Goal: Task Accomplishment & Management: Use online tool/utility

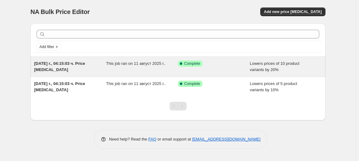
click at [129, 68] on div "This job ran on 11 август 2025 г.." at bounding box center [142, 67] width 72 height 12
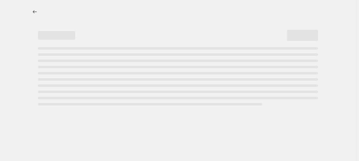
select select "percentage"
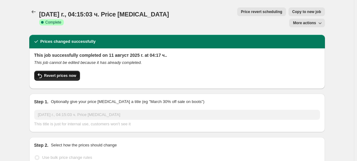
click at [76, 71] on button "Revert prices now" at bounding box center [57, 76] width 46 height 10
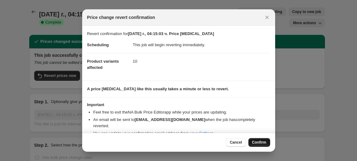
click at [259, 142] on span "Confirm" at bounding box center [259, 142] width 14 height 5
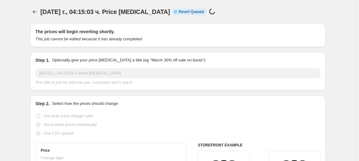
select select "percentage"
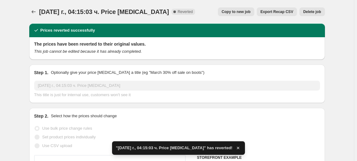
click at [317, 14] on button "Delete job" at bounding box center [311, 11] width 25 height 9
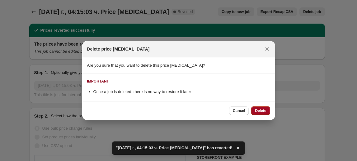
click at [257, 113] on span "Delete" at bounding box center [260, 110] width 11 height 5
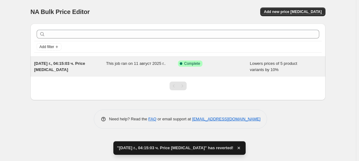
click at [163, 67] on div "This job ran on 11 август 2025 г.." at bounding box center [142, 67] width 72 height 12
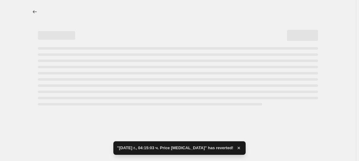
select select "percentage"
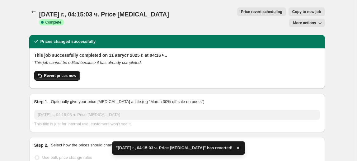
drag, startPoint x: 62, startPoint y: 59, endPoint x: 63, endPoint y: 62, distance: 3.5
click at [63, 62] on div "This job successfully completed on 11 август 2025 г. at 04:16 ч.. This job cann…" at bounding box center [176, 68] width 285 height 32
click at [63, 73] on span "Revert prices now" at bounding box center [60, 75] width 32 height 5
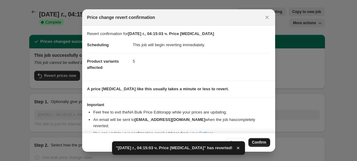
click at [256, 140] on span "Confirm" at bounding box center [259, 142] width 14 height 5
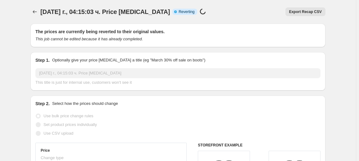
select select "percentage"
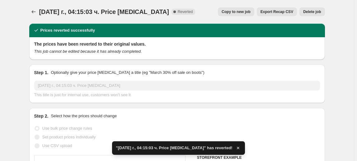
click at [312, 13] on span "Delete job" at bounding box center [312, 11] width 18 height 5
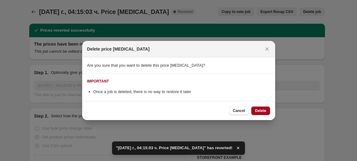
click at [254, 109] on button "Delete" at bounding box center [260, 111] width 19 height 9
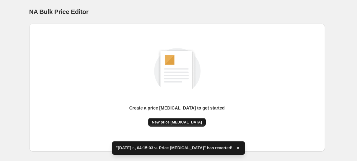
click at [188, 125] on button "New price change job" at bounding box center [177, 122] width 58 height 9
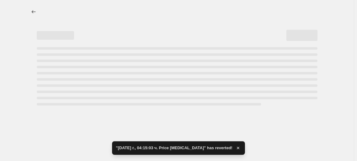
select select "percentage"
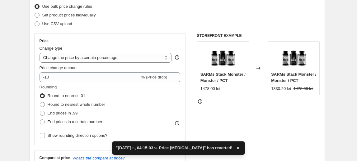
scroll to position [85, 0]
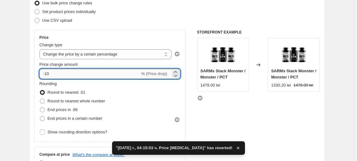
click at [56, 76] on input "-10" at bounding box center [89, 74] width 100 height 10
click at [48, 75] on input "-10" at bounding box center [89, 74] width 100 height 10
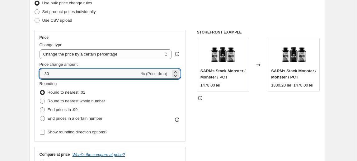
type input "-30"
click at [117, 86] on div "Rounding Round to nearest .01 Round to nearest whole number End prices in .99 E…" at bounding box center [109, 102] width 141 height 42
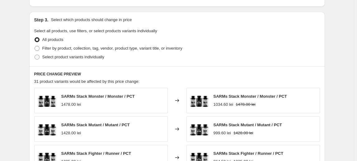
scroll to position [283, 0]
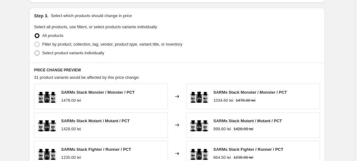
click at [72, 54] on span "Select product variants individually" at bounding box center [73, 53] width 62 height 5
click at [35, 51] on input "Select product variants individually" at bounding box center [35, 51] width 0 height 0
radio input "true"
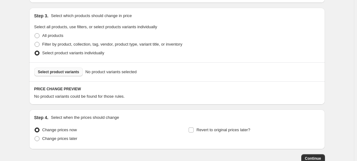
click at [51, 72] on span "Select product variants" at bounding box center [58, 72] width 41 height 5
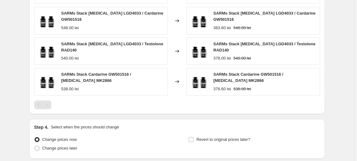
scroll to position [480, 0]
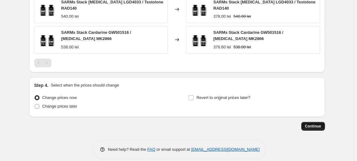
click at [314, 124] on span "Continue" at bounding box center [313, 126] width 16 height 5
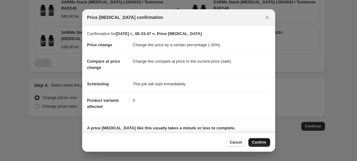
click at [254, 145] on span "Confirm" at bounding box center [259, 142] width 14 height 5
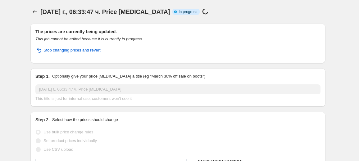
select select "percentage"
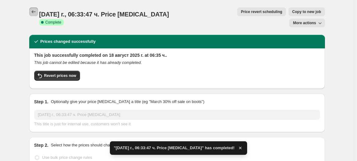
click at [37, 9] on icon "Price change jobs" at bounding box center [33, 12] width 6 height 6
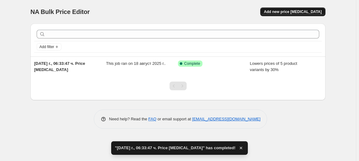
click at [282, 12] on span "Add new price change job" at bounding box center [293, 11] width 58 height 5
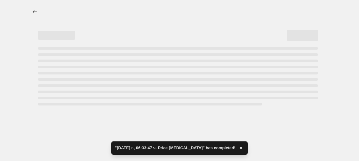
select select "percentage"
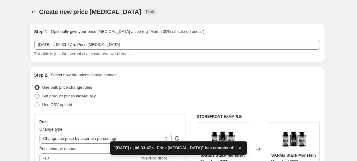
scroll to position [56, 0]
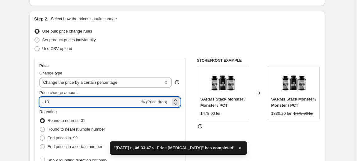
click at [51, 105] on input "-10" at bounding box center [89, 102] width 100 height 10
click at [47, 102] on input "-10" at bounding box center [89, 102] width 100 height 10
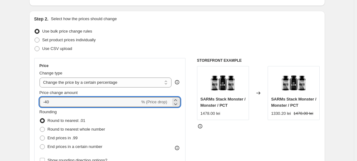
type input "-40"
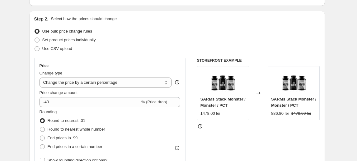
click at [78, 112] on fieldset "Rounding Round to nearest .01 Round to nearest whole number End prices in .99 E…" at bounding box center [72, 130] width 66 height 42
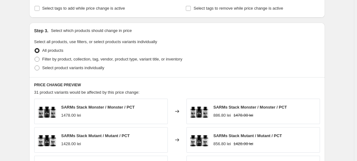
scroll to position [283, 0]
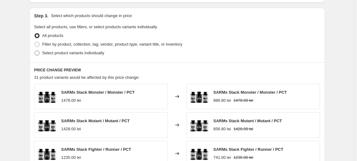
click at [73, 54] on span "Select product variants individually" at bounding box center [73, 53] width 62 height 5
click at [35, 51] on input "Select product variants individually" at bounding box center [35, 51] width 0 height 0
radio input "true"
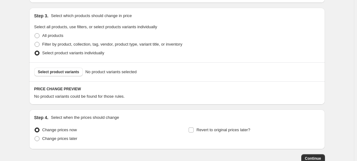
click at [69, 72] on span "Select product variants" at bounding box center [58, 72] width 41 height 5
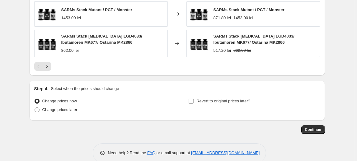
scroll to position [480, 0]
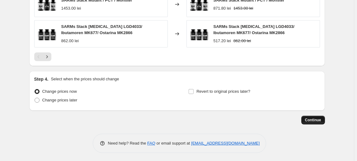
click at [312, 118] on span "Continue" at bounding box center [313, 120] width 16 height 5
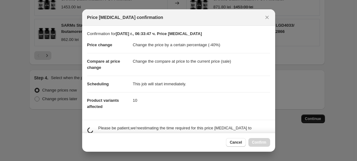
scroll to position [0, 0]
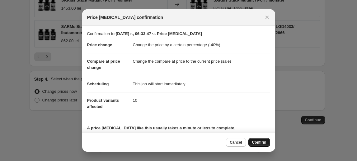
click at [263, 144] on span "Confirm" at bounding box center [259, 142] width 14 height 5
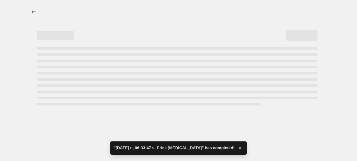
select select "percentage"
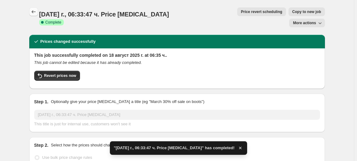
click at [36, 12] on icon "Price change jobs" at bounding box center [33, 12] width 6 height 6
